Goal: Navigation & Orientation: Find specific page/section

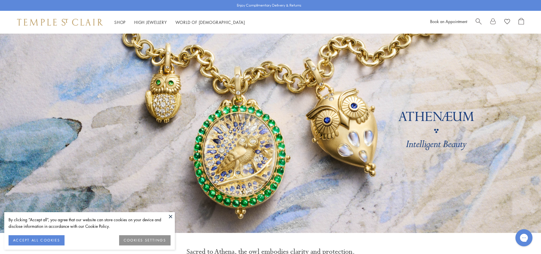
click at [127, 20] on ul "Shop Shop Categories Amulets Pendants & Charms Lockets Chains & Leather Cords E…" at bounding box center [179, 22] width 131 height 7
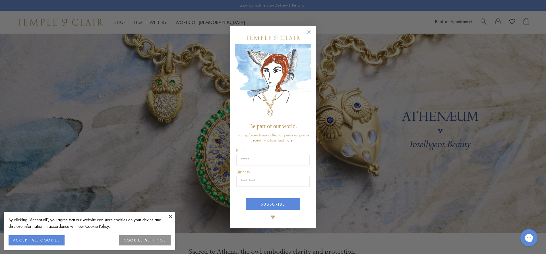
click at [310, 30] on circle "Close dialog" at bounding box center [309, 32] width 7 height 7
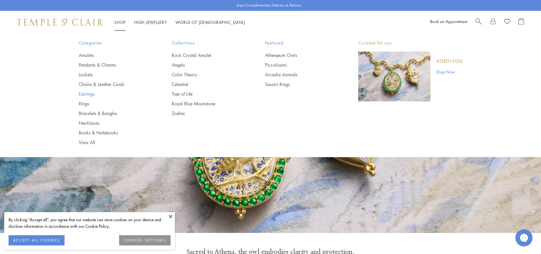
click at [86, 94] on link "Earrings" at bounding box center [114, 94] width 71 height 6
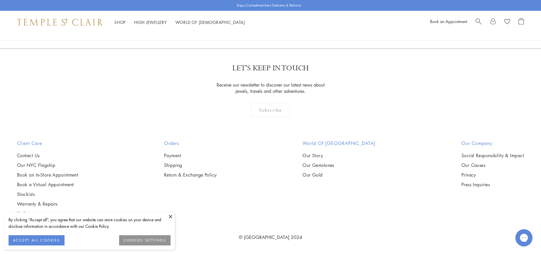
scroll to position [3612, 0]
click at [260, 26] on link "2" at bounding box center [261, 18] width 19 height 16
click at [288, 26] on link "3" at bounding box center [289, 18] width 19 height 16
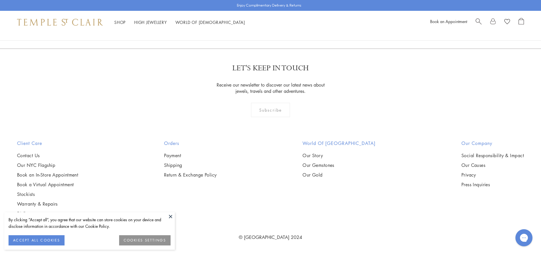
click at [280, 26] on link "2" at bounding box center [279, 18] width 19 height 16
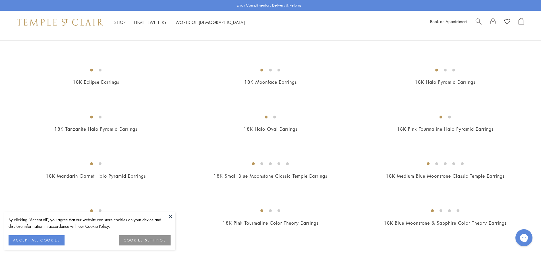
scroll to position [171, 0]
